Goal: Transaction & Acquisition: Purchase product/service

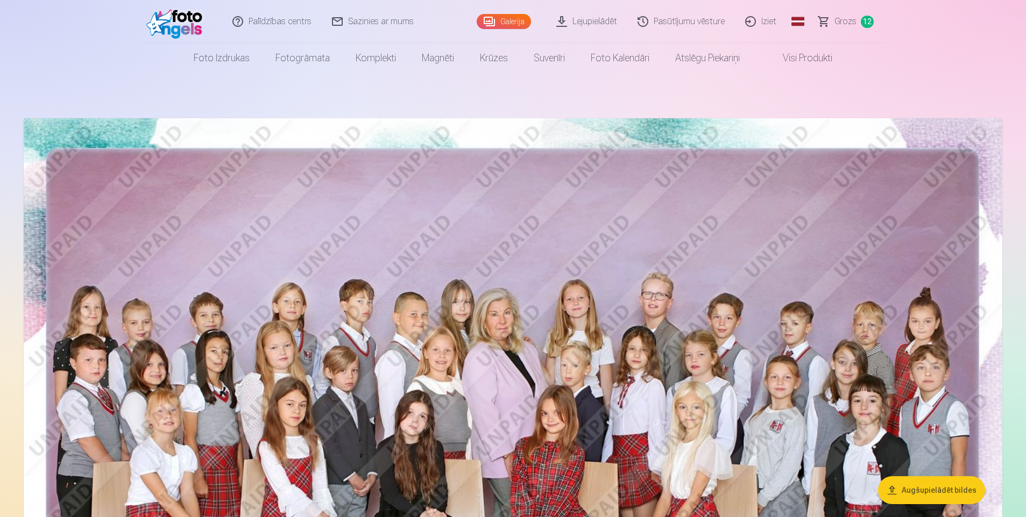
click at [849, 19] on span "Grozs" at bounding box center [845, 21] width 22 height 13
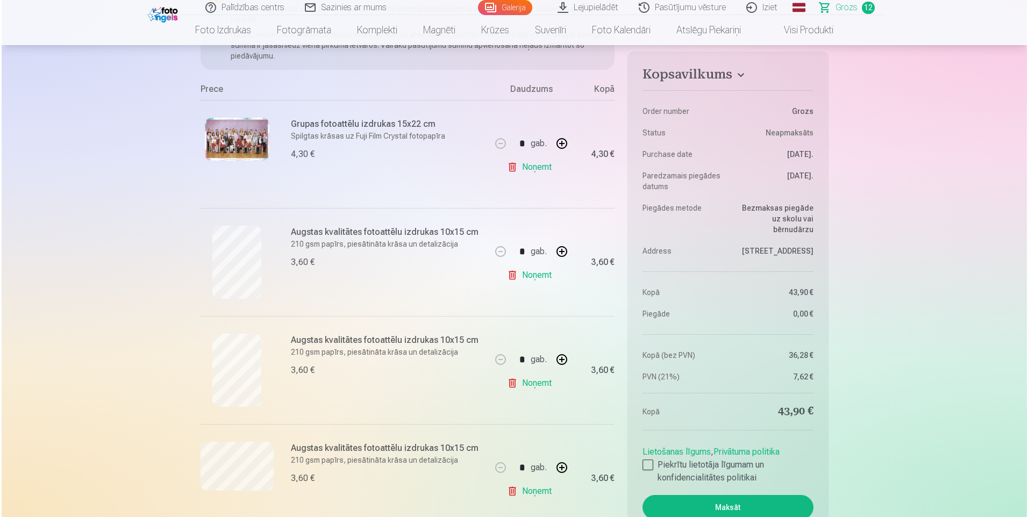
scroll to position [161, 0]
click at [382, 123] on h6 "Grupas fotoattēlu izdrukas 15x22 cm" at bounding box center [386, 127] width 194 height 13
click at [258, 134] on img at bounding box center [235, 142] width 65 height 43
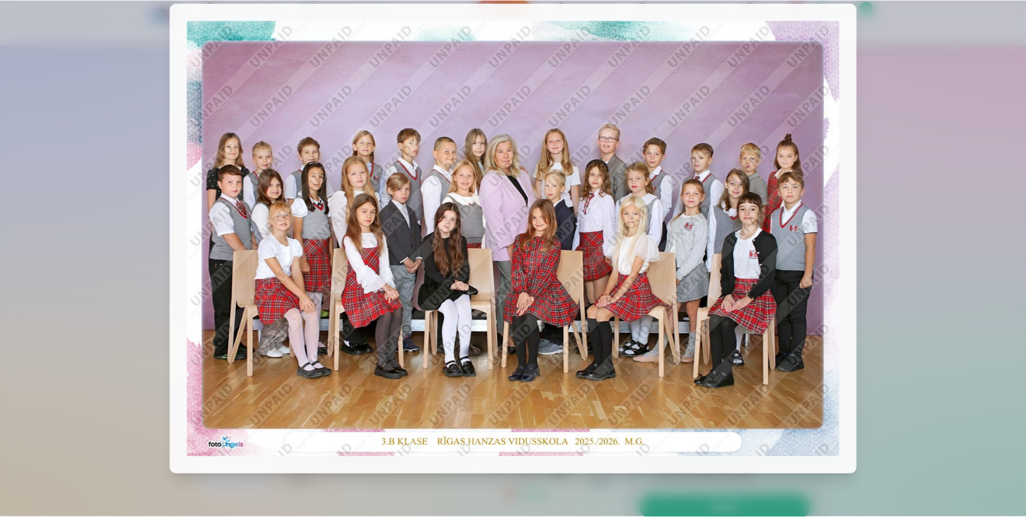
scroll to position [0, 0]
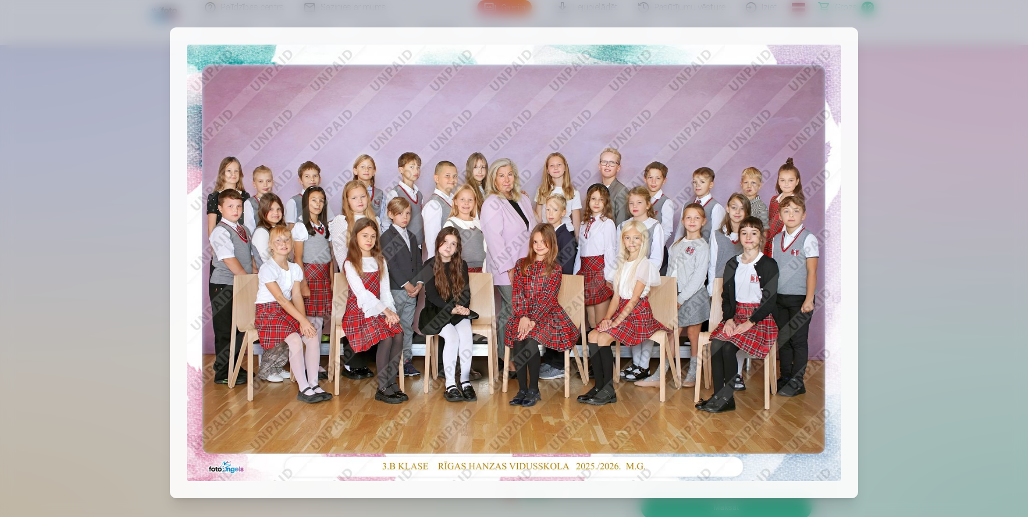
click at [15, 80] on div at bounding box center [514, 258] width 1028 height 517
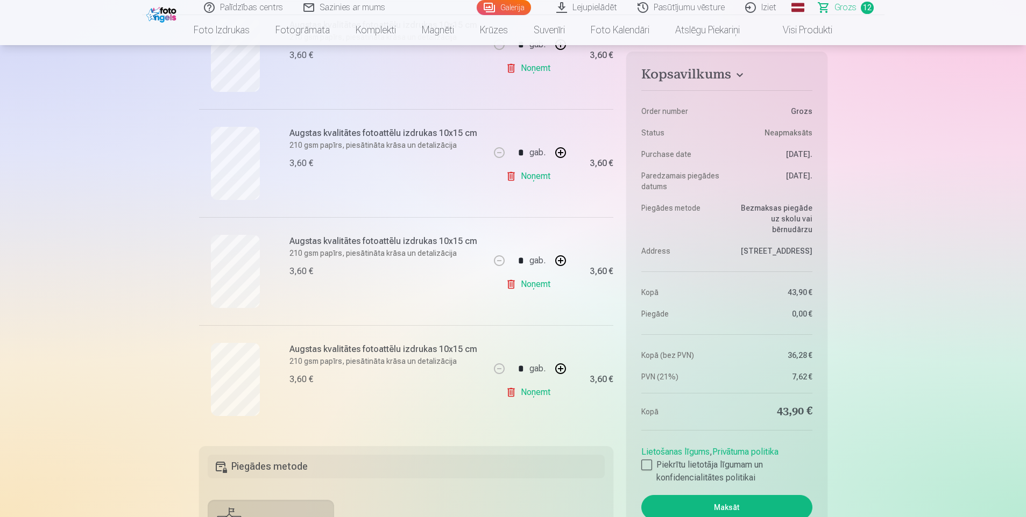
scroll to position [1130, 0]
drag, startPoint x: 517, startPoint y: 283, endPoint x: 519, endPoint y: 301, distance: 18.4
click at [517, 283] on link "Noņemt" at bounding box center [530, 284] width 49 height 22
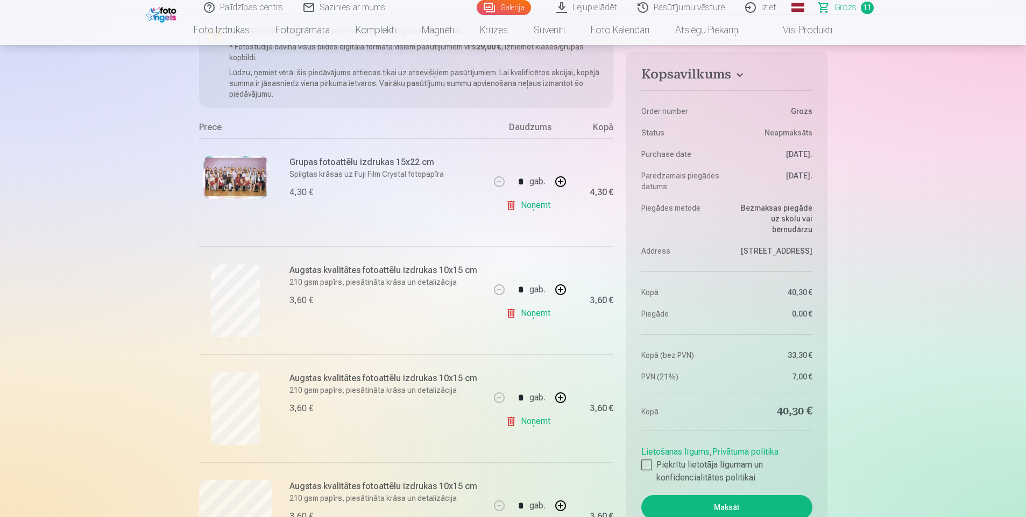
scroll to position [0, 0]
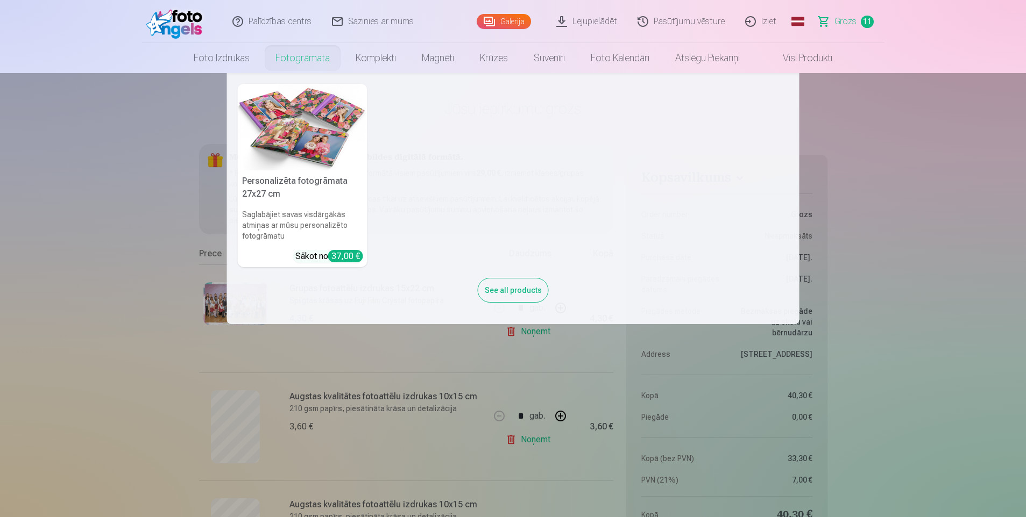
click at [315, 141] on img at bounding box center [303, 127] width 130 height 87
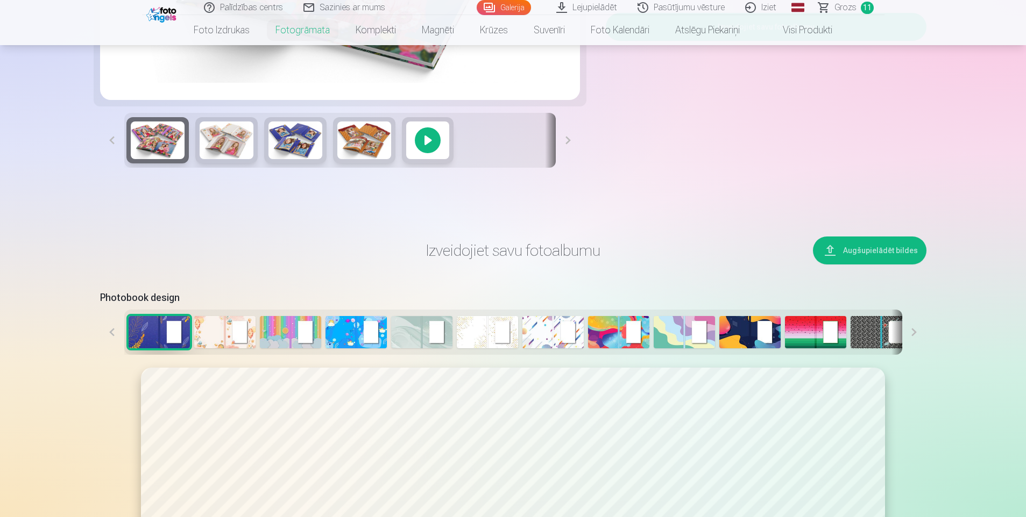
scroll to position [215, 0]
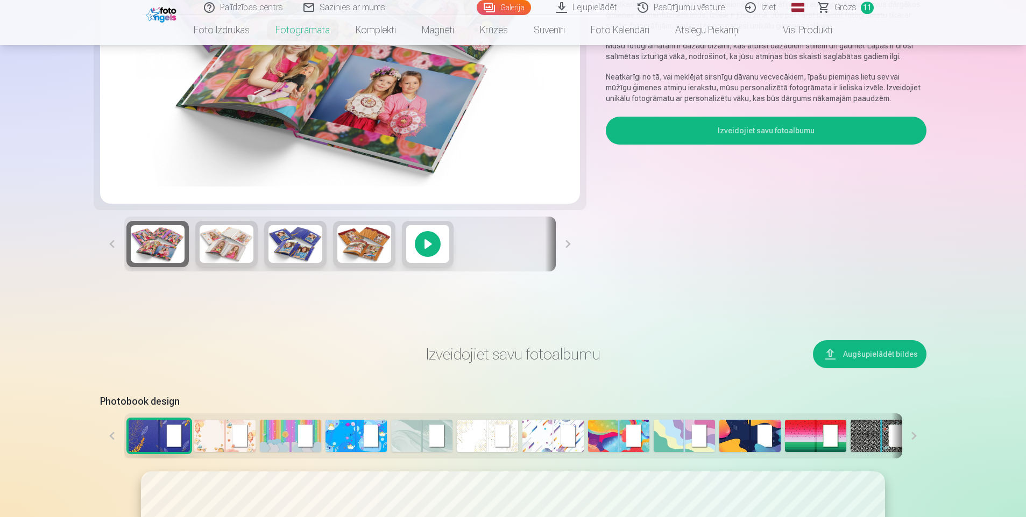
click at [571, 246] on button at bounding box center [568, 244] width 24 height 55
click at [565, 248] on button at bounding box center [568, 244] width 24 height 55
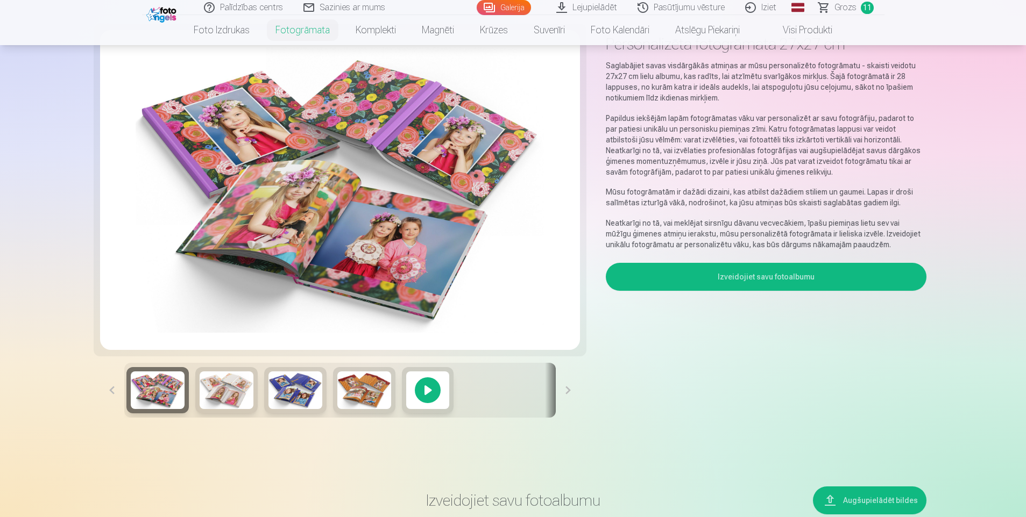
scroll to position [0, 0]
